Goal: Task Accomplishment & Management: Use online tool/utility

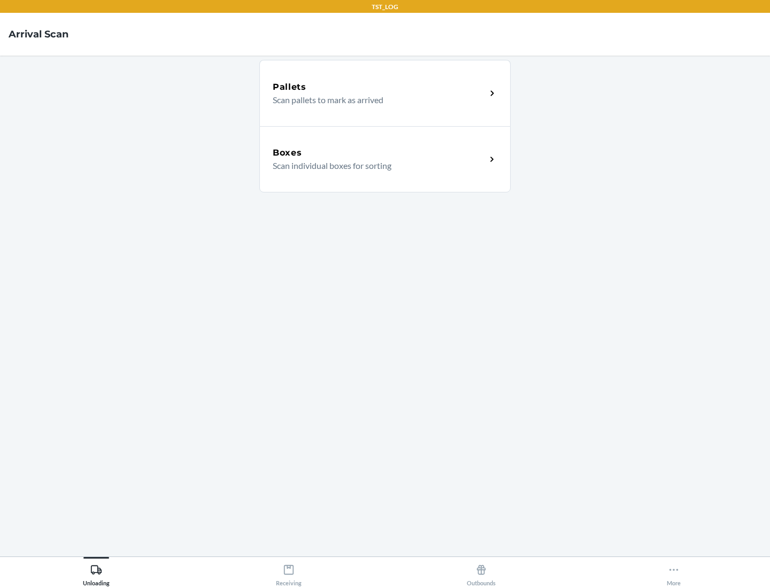
click at [379, 153] on div "Boxes" at bounding box center [379, 153] width 213 height 13
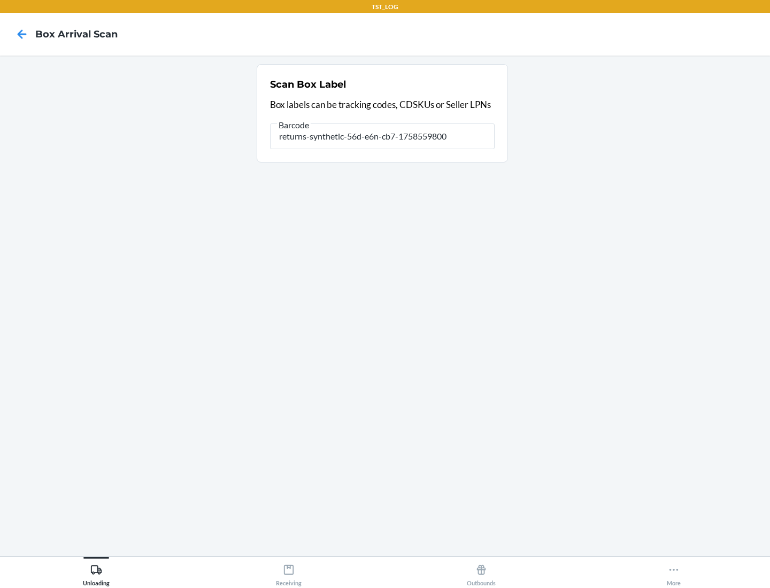
type input "returns-synthetic-56d-e6n-cb7-1758559800"
